Goal: Information Seeking & Learning: Learn about a topic

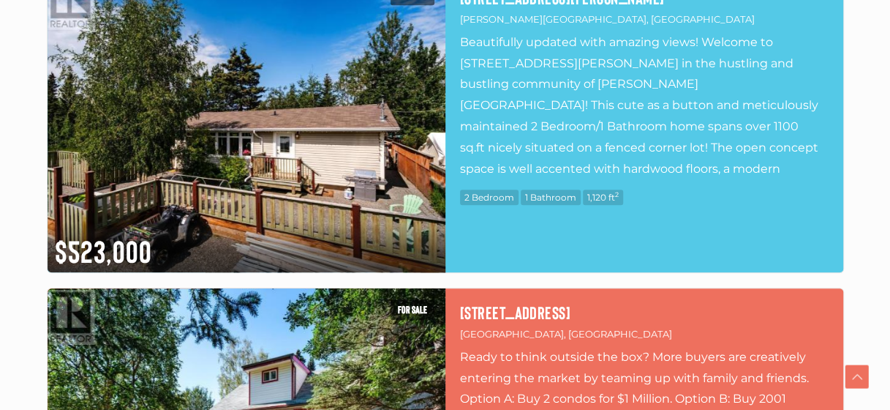
scroll to position [5794, 0]
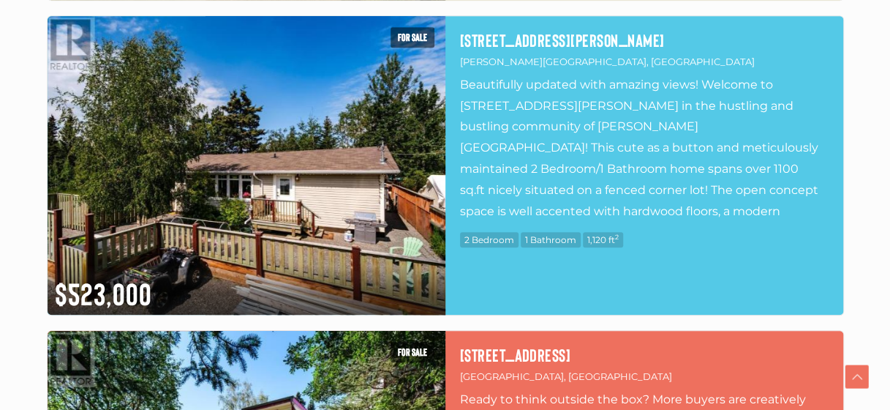
drag, startPoint x: 890, startPoint y: 18, endPoint x: 891, endPoint y: 261, distance: 242.8
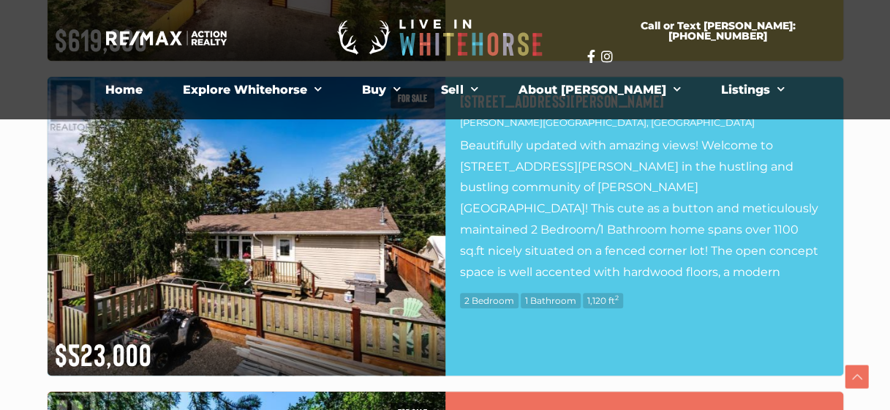
drag, startPoint x: 855, startPoint y: 340, endPoint x: 862, endPoint y: 342, distance: 7.5
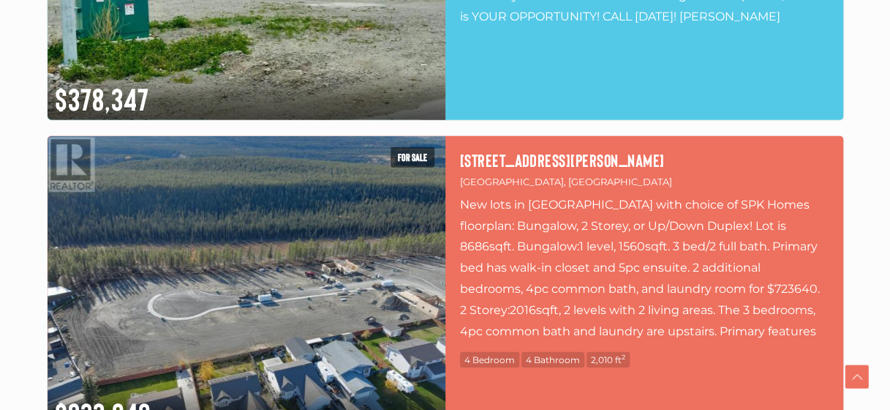
scroll to position [7353, 0]
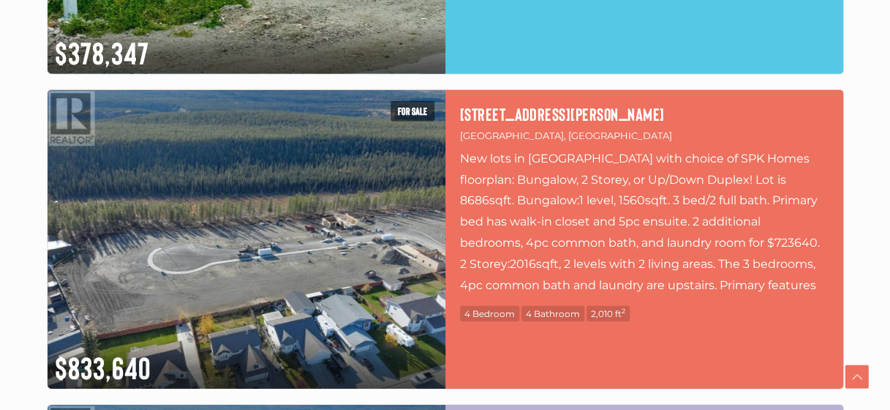
drag, startPoint x: 886, startPoint y: 325, endPoint x: 876, endPoint y: 354, distance: 31.0
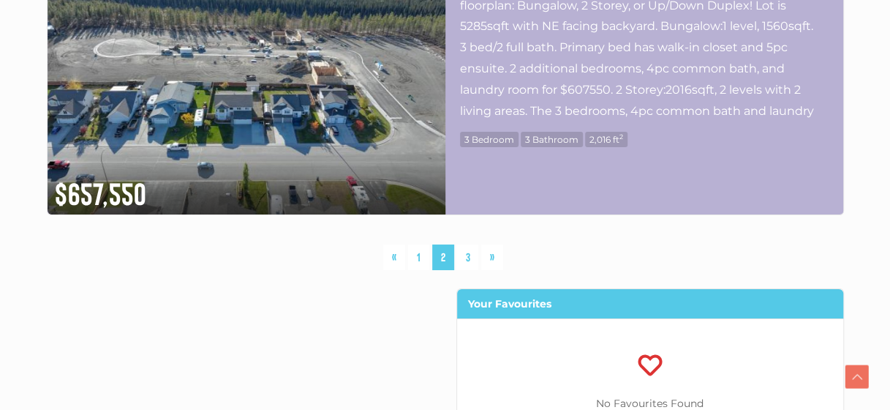
scroll to position [7899, 0]
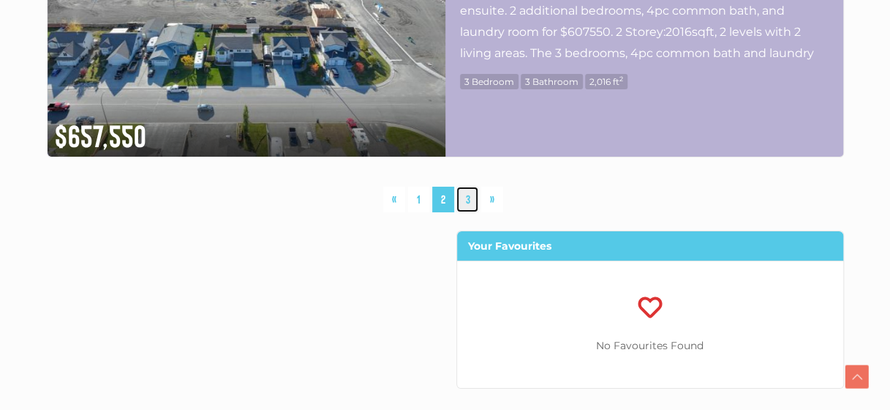
click at [468, 192] on link "3" at bounding box center [467, 200] width 22 height 26
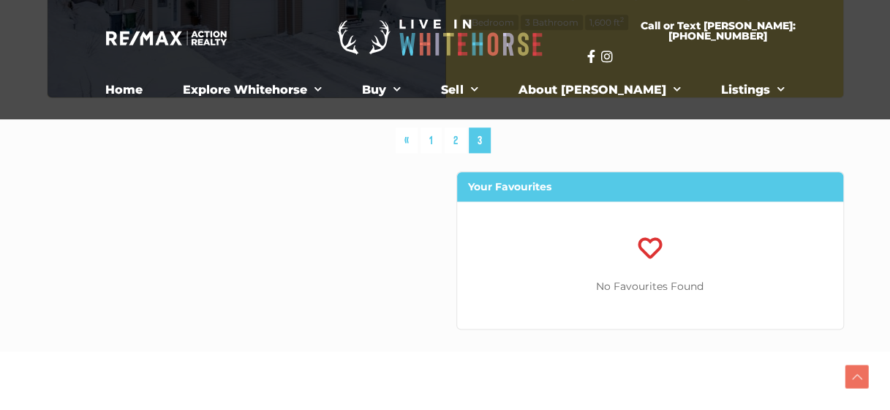
scroll to position [630, 0]
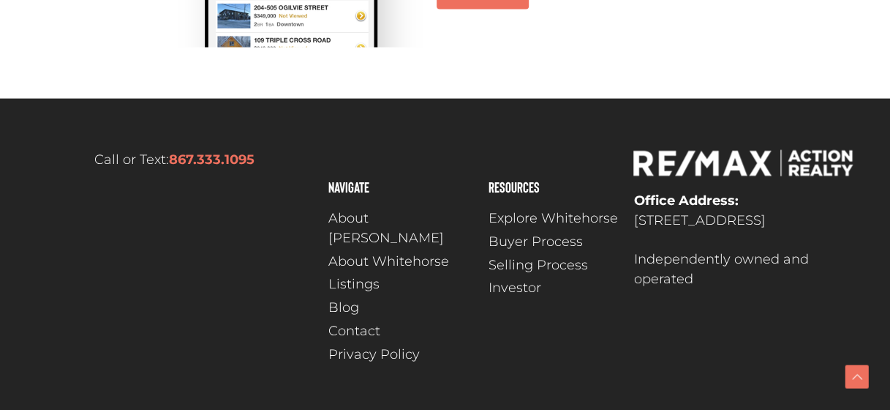
scroll to position [1403, 0]
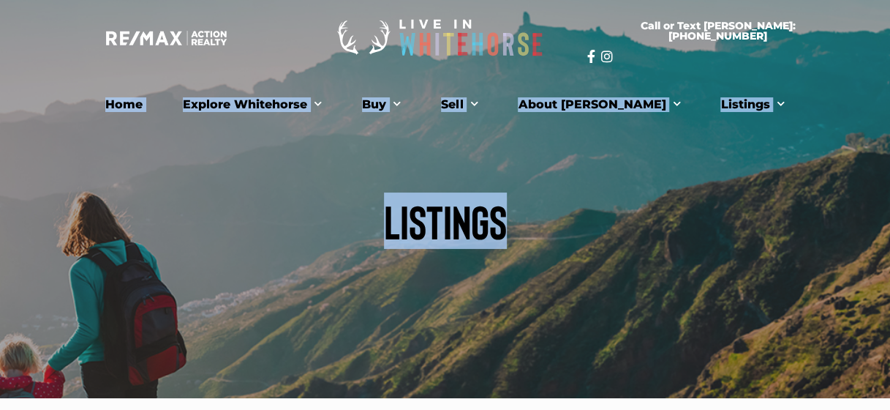
drag, startPoint x: 889, startPoint y: 18, endPoint x: 914, endPoint y: 63, distance: 51.1
click at [465, 230] on h1 "Listings" at bounding box center [445, 220] width 819 height 47
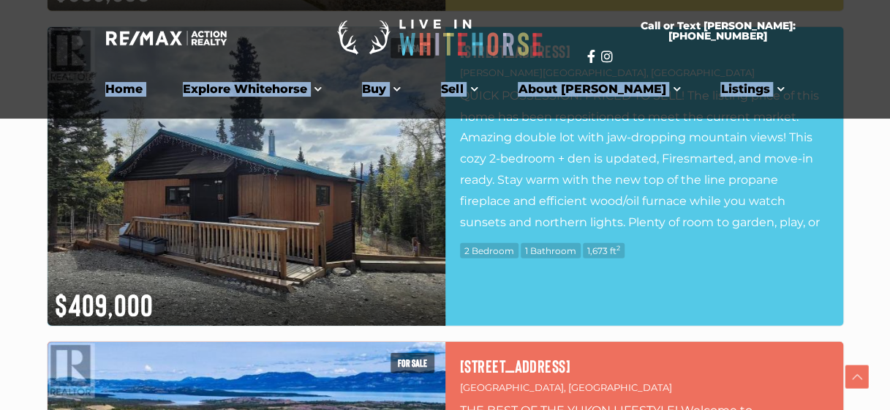
scroll to position [4274, 0]
